Goal: Find specific page/section: Find specific page/section

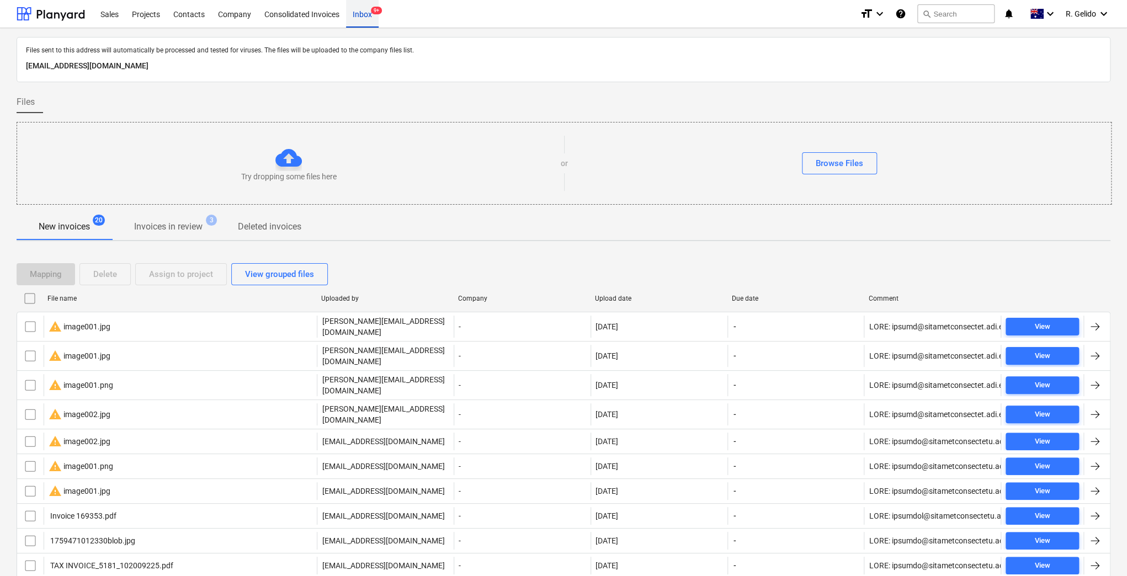
click at [360, 17] on div "Inbox 9+" at bounding box center [362, 13] width 33 height 28
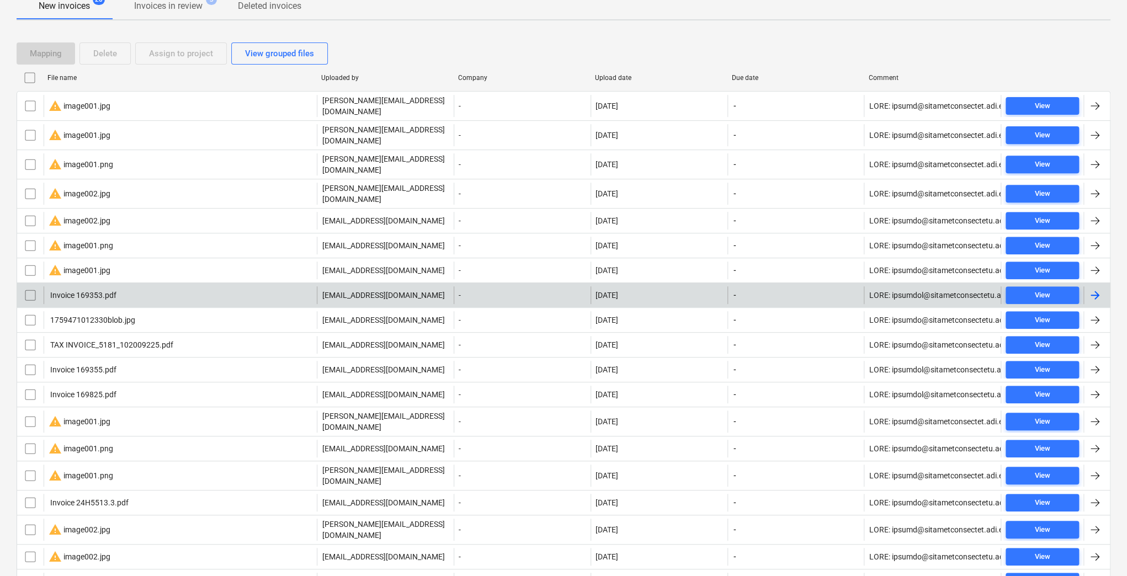
scroll to position [269, 0]
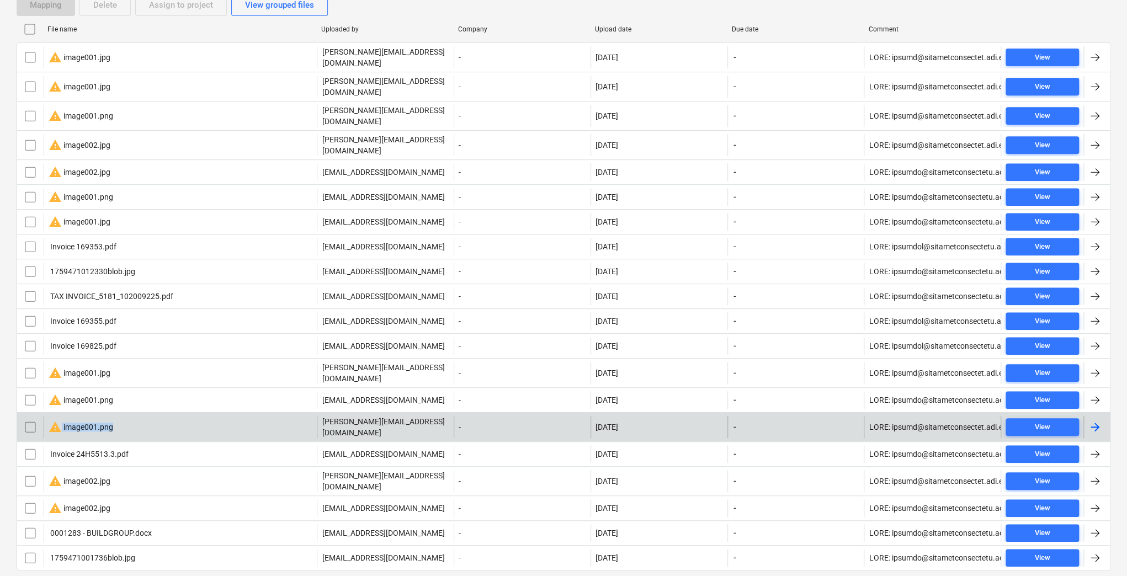
click at [148, 416] on div "warning image001.png" at bounding box center [180, 427] width 273 height 22
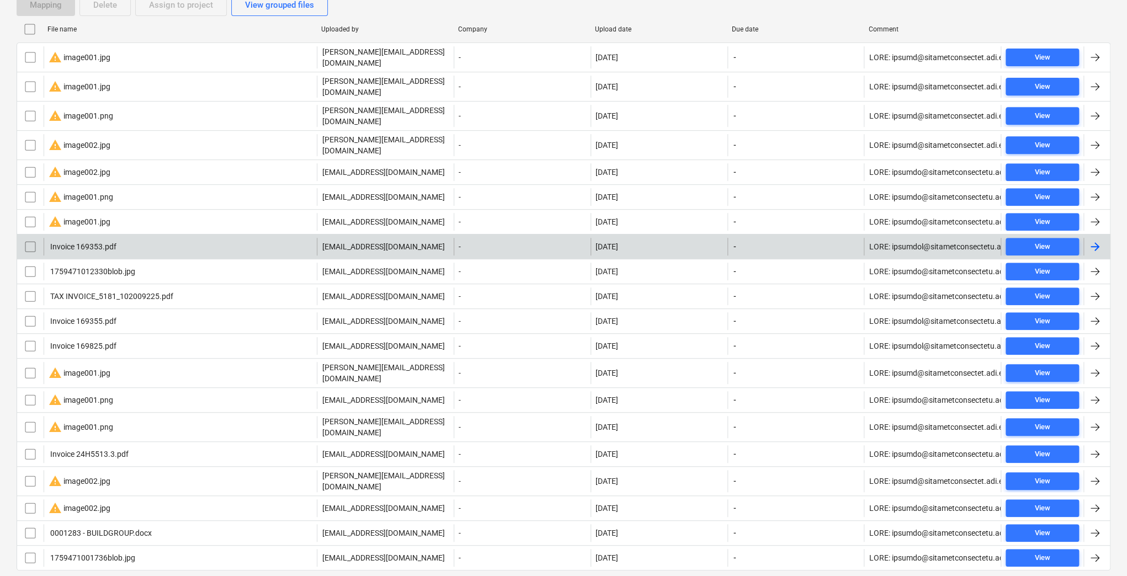
scroll to position [195, 0]
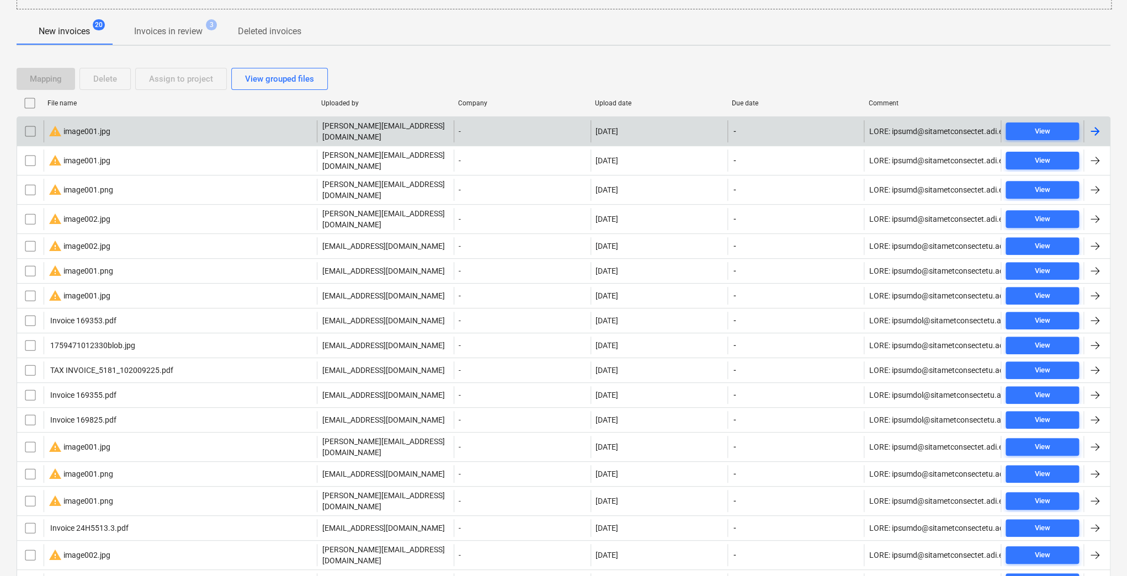
click at [139, 134] on div "warning image001.jpg" at bounding box center [180, 131] width 273 height 22
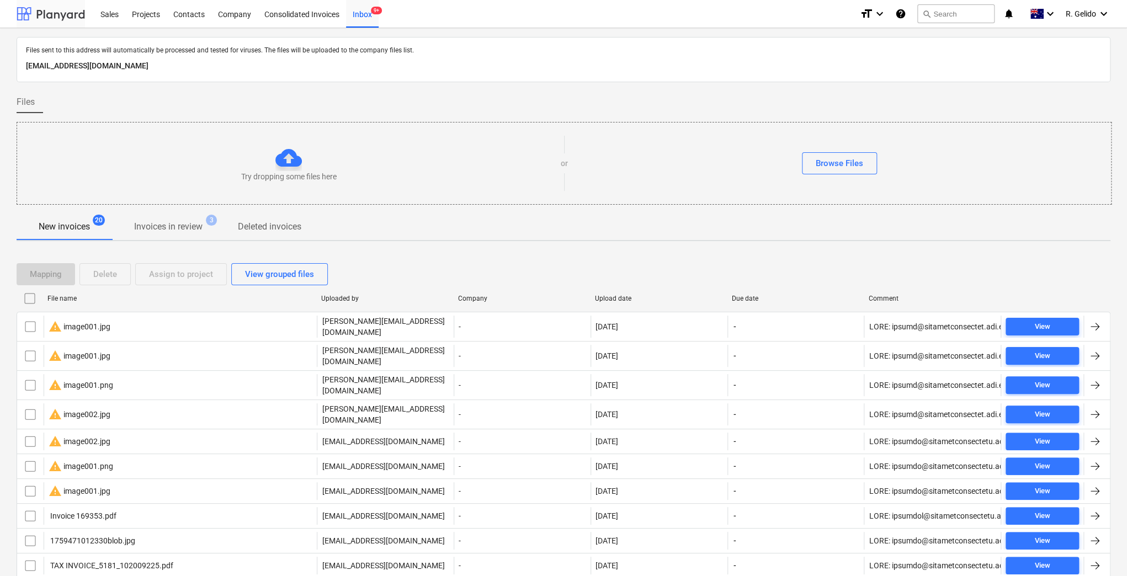
scroll to position [195, 0]
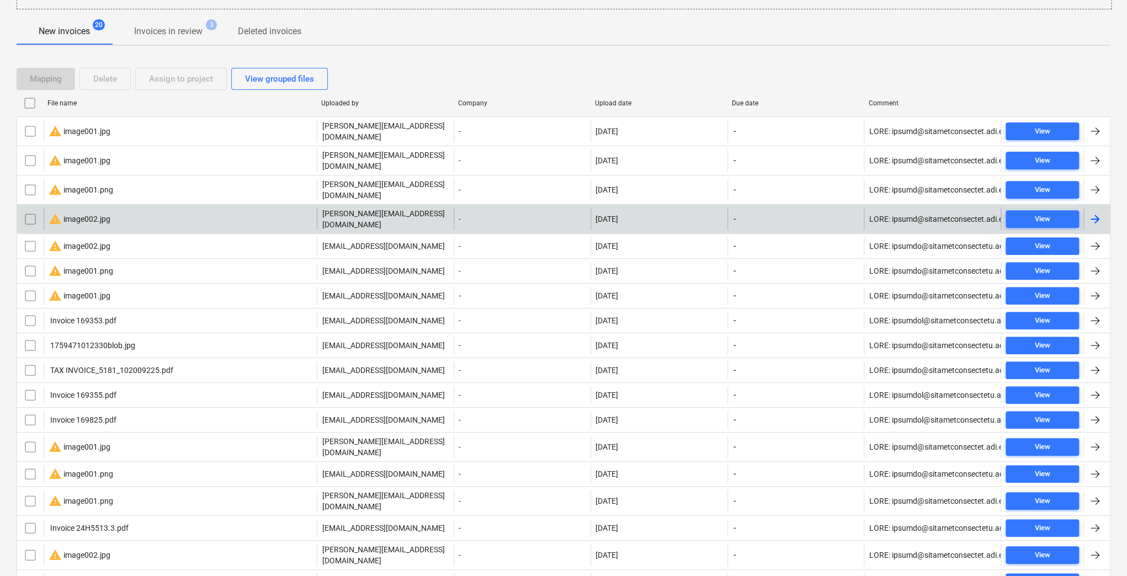
click at [104, 212] on div "warning image002.jpg" at bounding box center [80, 218] width 62 height 13
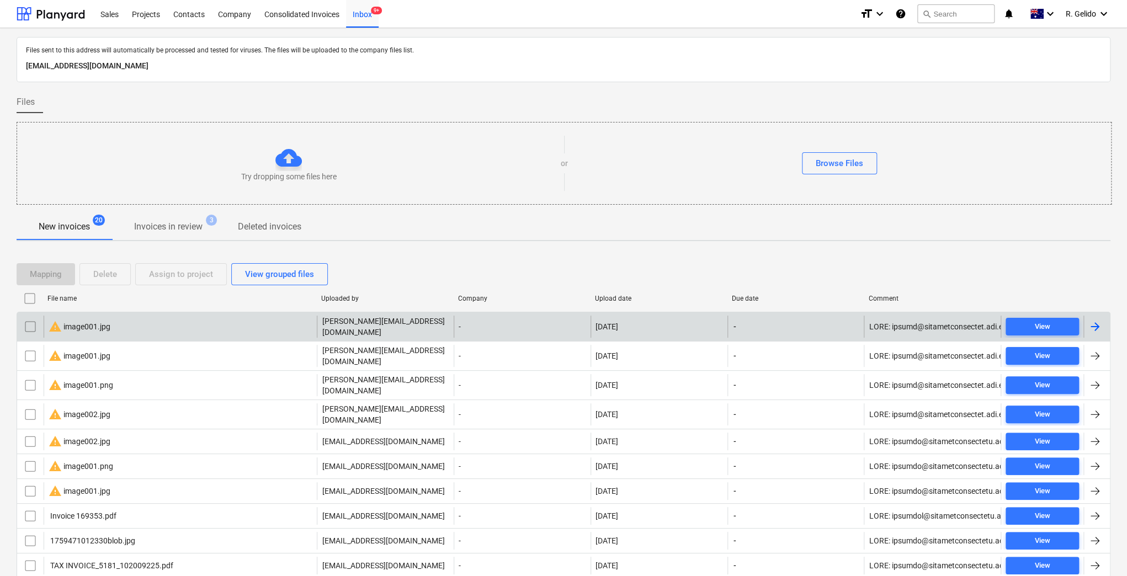
scroll to position [163, 0]
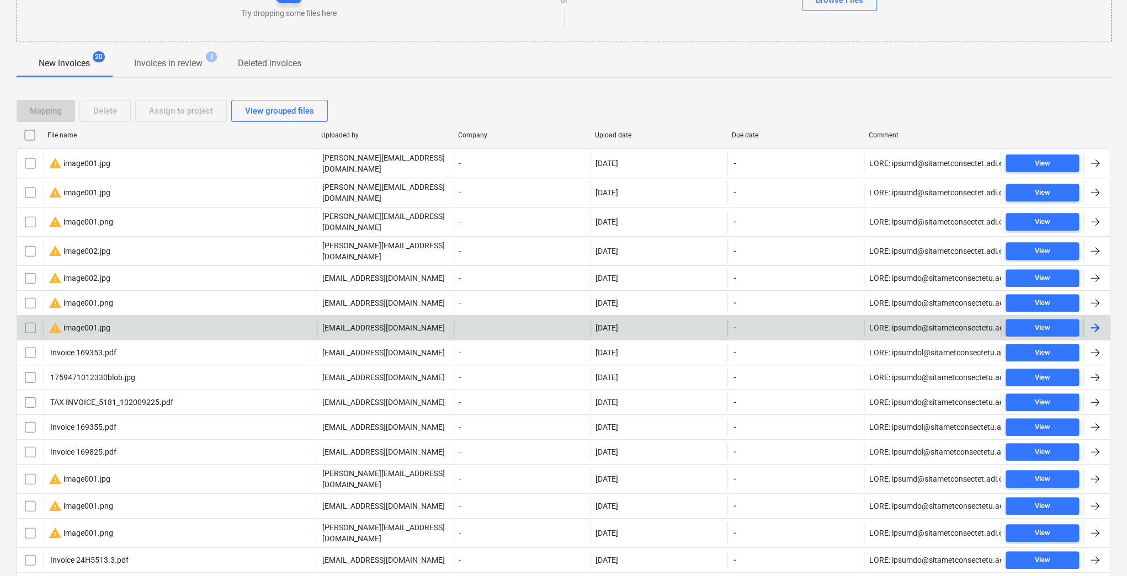
click at [143, 319] on div "warning image001.jpg" at bounding box center [180, 328] width 273 height 18
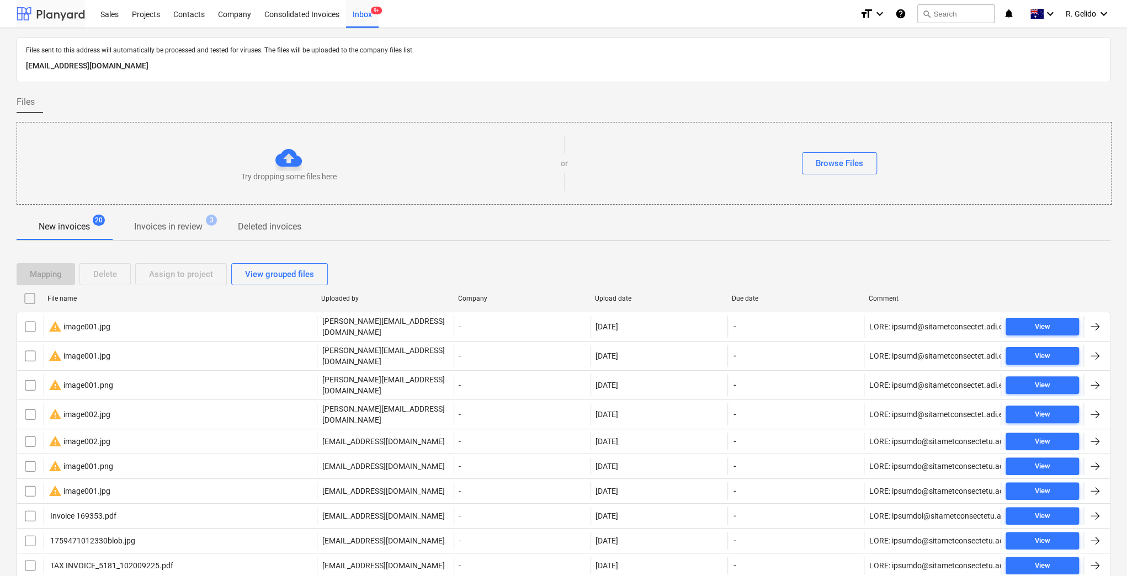
scroll to position [163, 0]
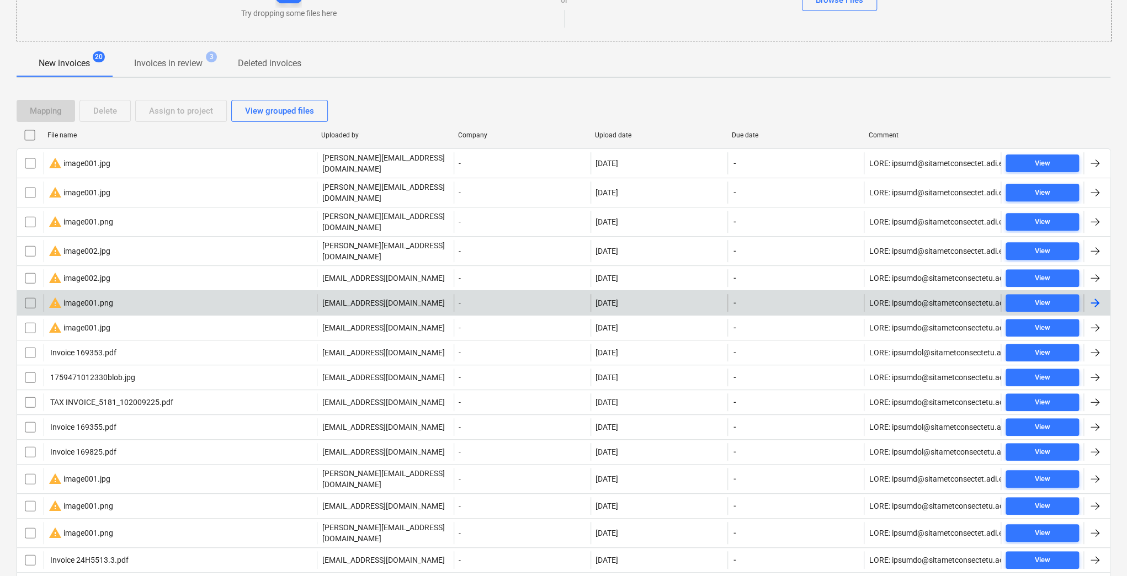
click at [119, 294] on div "warning image001.png" at bounding box center [180, 303] width 273 height 18
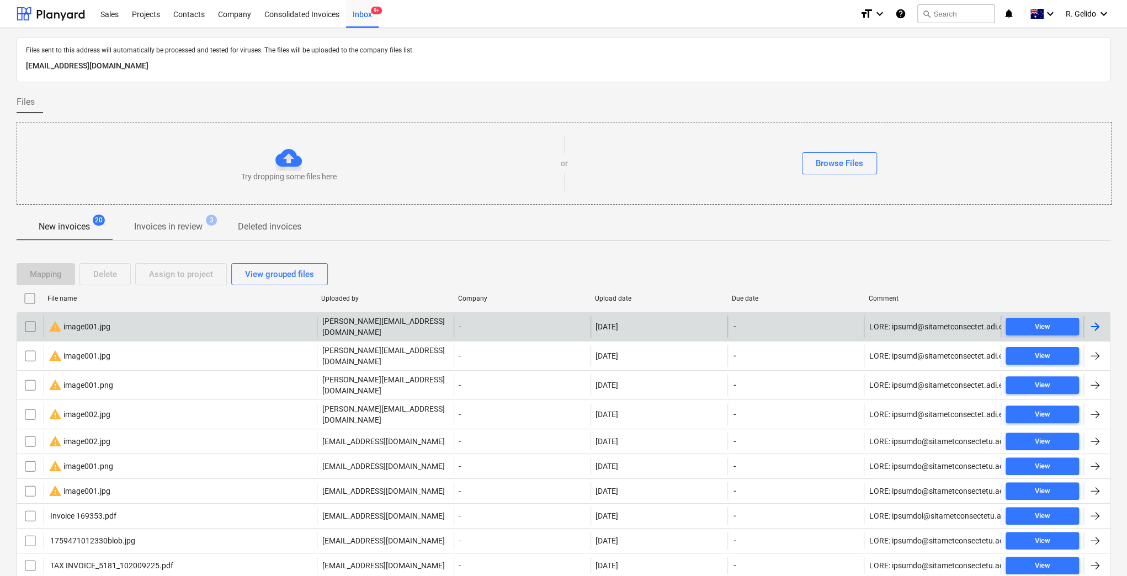
scroll to position [163, 0]
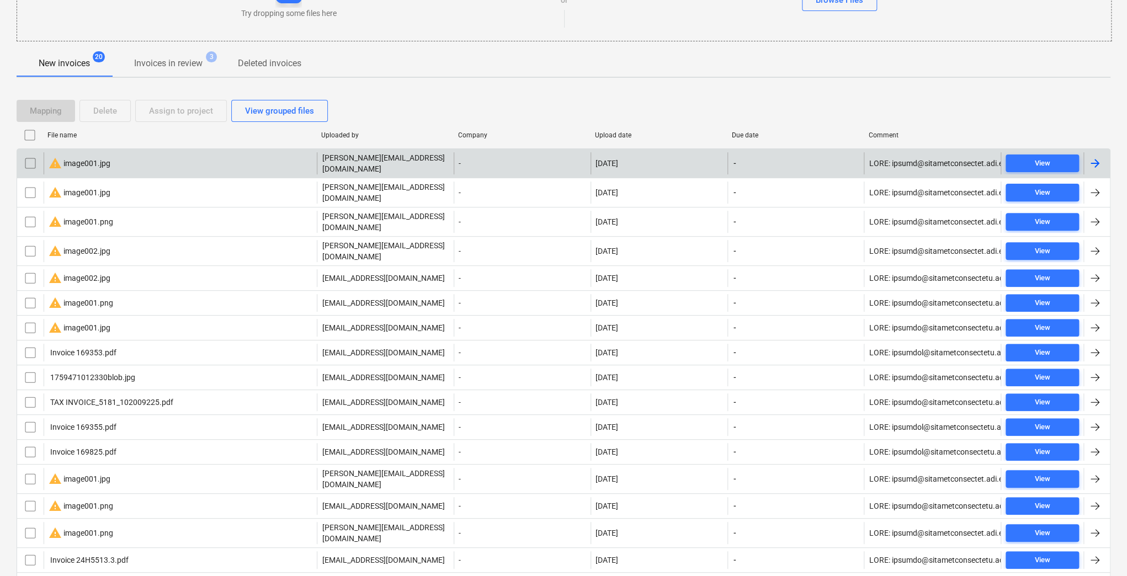
click at [25, 160] on input "checkbox" at bounding box center [31, 163] width 18 height 18
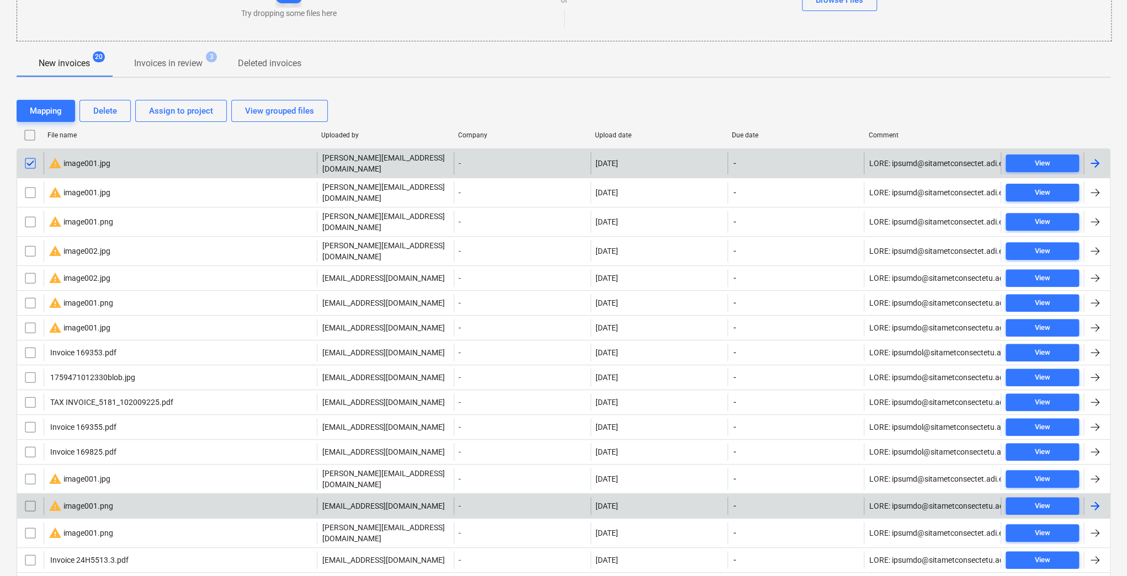
scroll to position [269, 0]
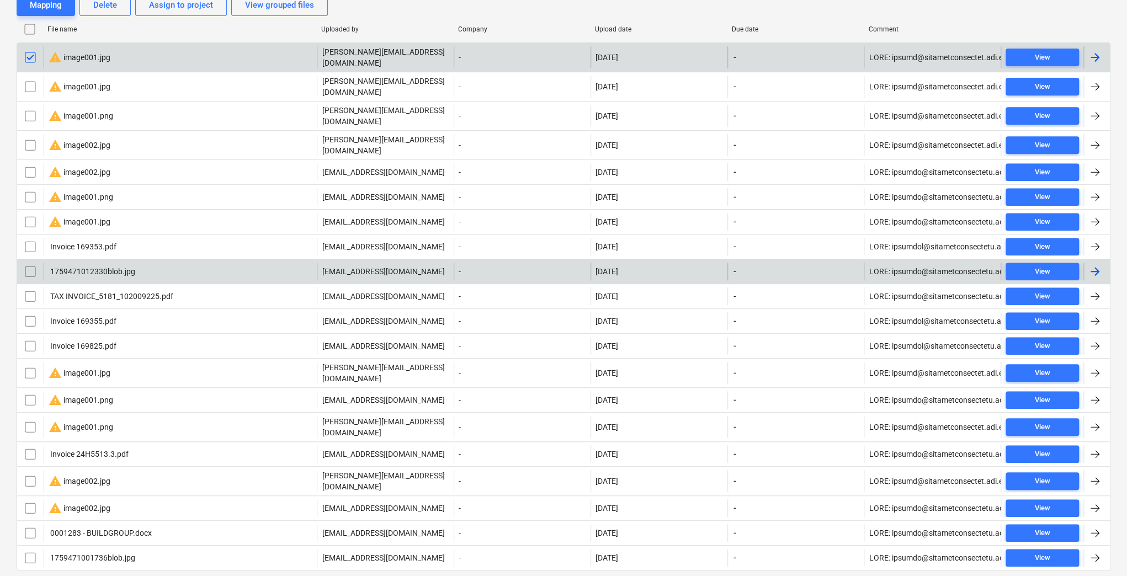
click at [166, 263] on div "1759471012330blob.jpg" at bounding box center [180, 272] width 273 height 18
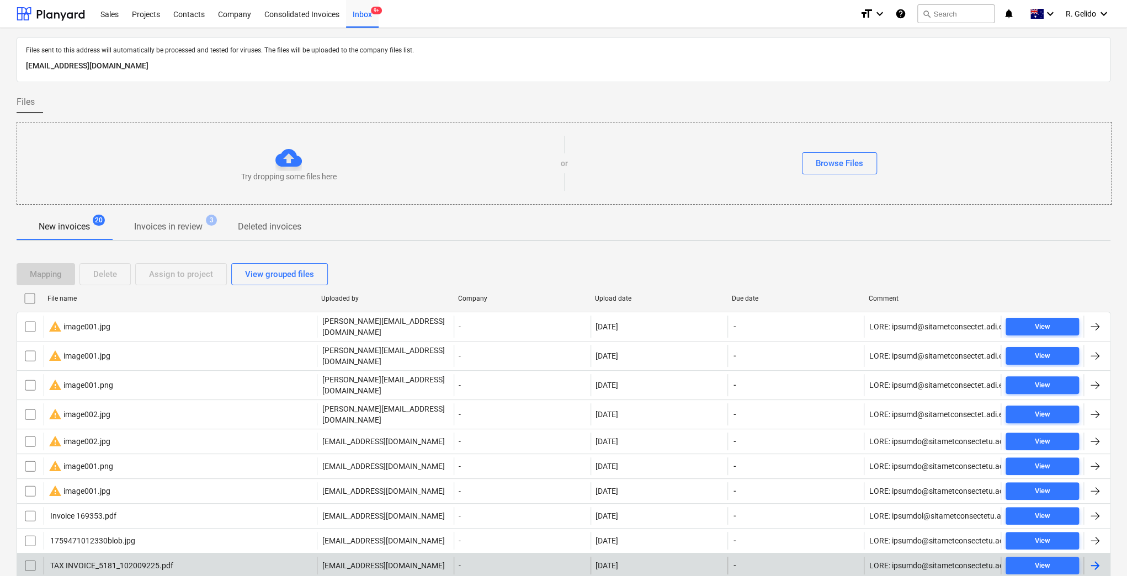
scroll to position [269, 0]
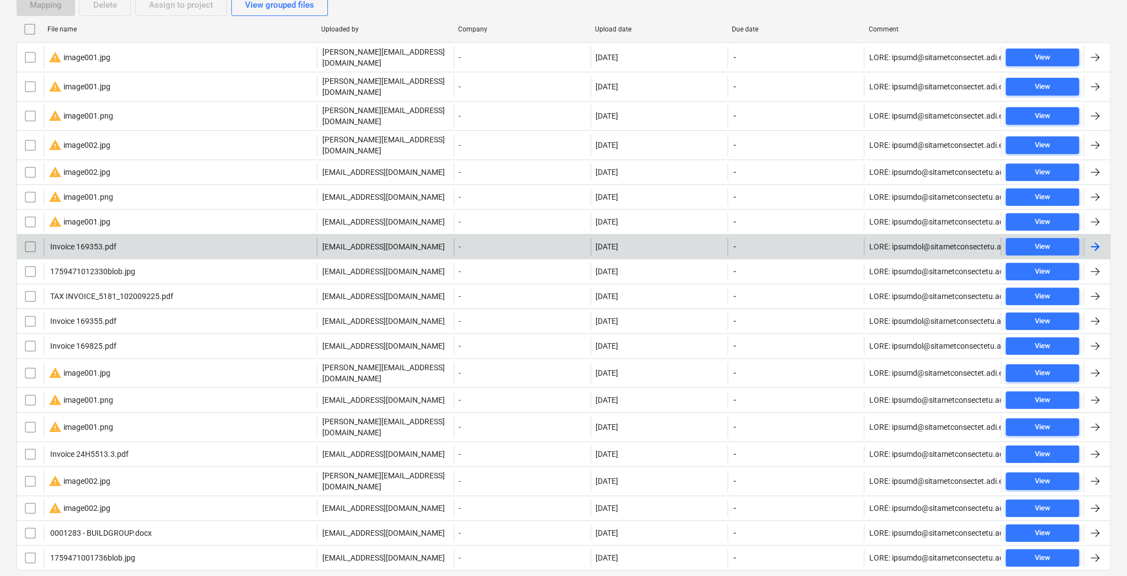
click at [122, 238] on div "Invoice 169353.pdf" at bounding box center [180, 247] width 273 height 18
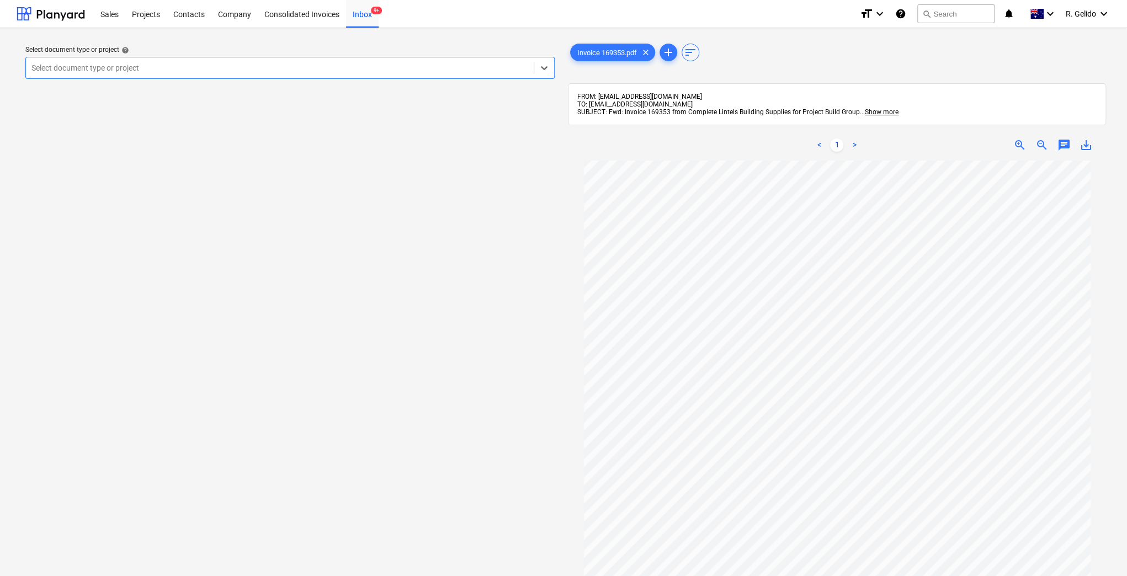
scroll to position [39, 0]
